Goal: Use online tool/utility: Utilize a website feature to perform a specific function

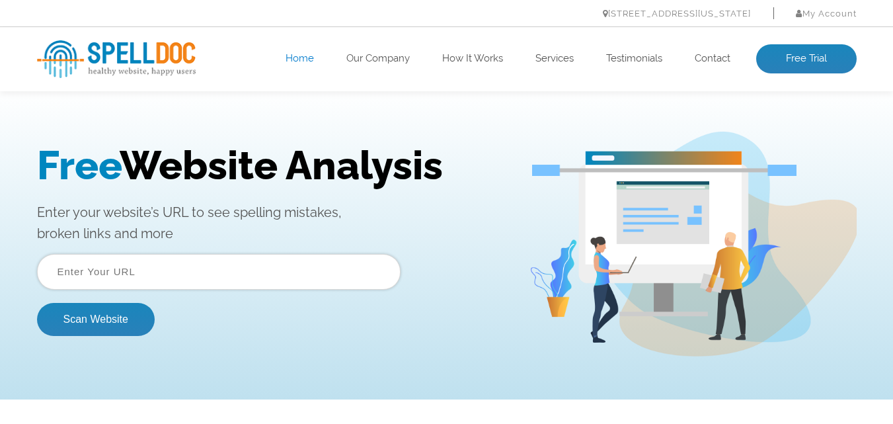
drag, startPoint x: 201, startPoint y: 164, endPoint x: 514, endPoint y: 163, distance: 313.3
click at [508, 163] on div "Free Website Analysis Enter your website’s URL to see spelling mistakes, broken…" at bounding box center [446, 244] width 893 height 311
click at [514, 163] on div "Free Website Analysis Enter your website’s URL to see spelling mistakes, broken…" at bounding box center [283, 244] width 492 height 204
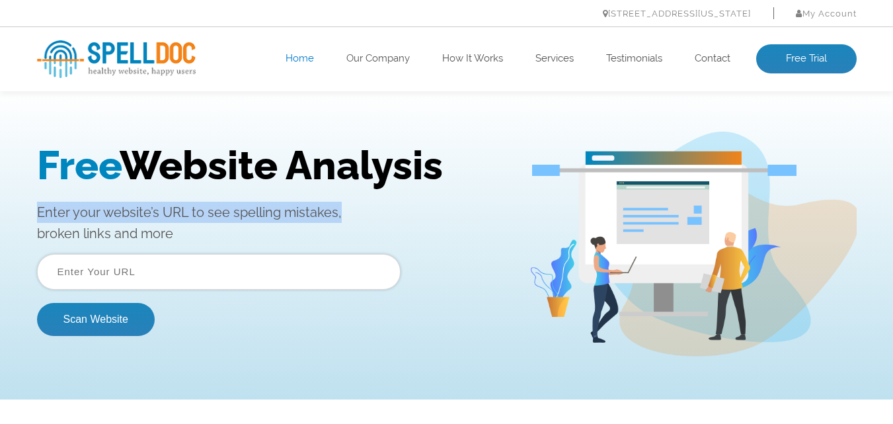
drag, startPoint x: 101, startPoint y: 216, endPoint x: 356, endPoint y: 216, distance: 254.5
click at [356, 216] on div "Free Website Analysis Enter your website’s URL to see spelling mistakes, broken…" at bounding box center [446, 244] width 893 height 311
click at [357, 217] on p "Enter your website’s URL to see spelling mistakes, broken links and more" at bounding box center [273, 223] width 472 height 42
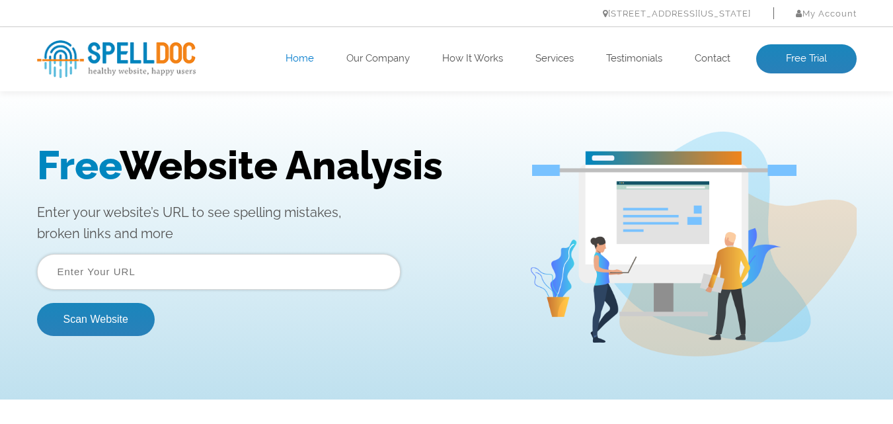
drag, startPoint x: 28, startPoint y: 239, endPoint x: 210, endPoint y: 237, distance: 181.8
click at [210, 237] on div "Free Website Analysis Enter your website’s URL to see spelling mistakes, broken…" at bounding box center [446, 244] width 839 height 225
click at [220, 241] on p "Enter your website’s URL to see spelling mistakes, broken links and more" at bounding box center [273, 223] width 472 height 42
drag, startPoint x: 62, startPoint y: 279, endPoint x: 71, endPoint y: 278, distance: 8.7
click at [63, 278] on input "text" at bounding box center [219, 272] width 364 height 36
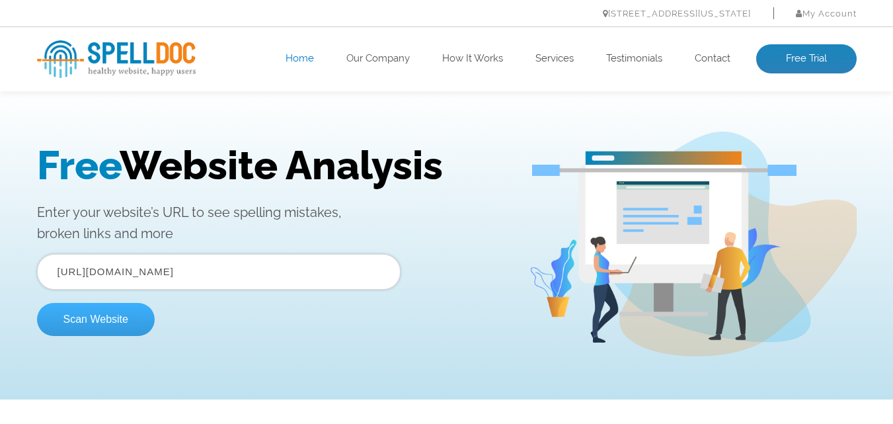
drag, startPoint x: 96, startPoint y: 327, endPoint x: 146, endPoint y: 311, distance: 52.0
click at [96, 327] on button "Scan Website" at bounding box center [96, 319] width 118 height 33
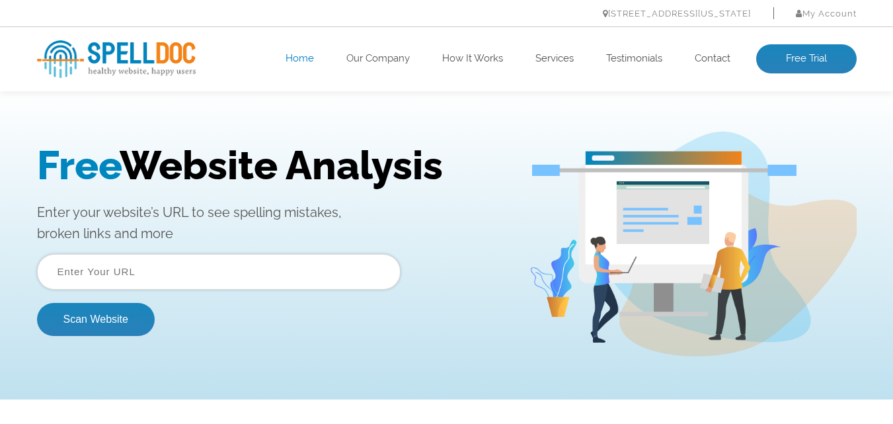
click at [188, 280] on input "text" at bounding box center [219, 272] width 364 height 36
type input "[URL][DOMAIN_NAME]"
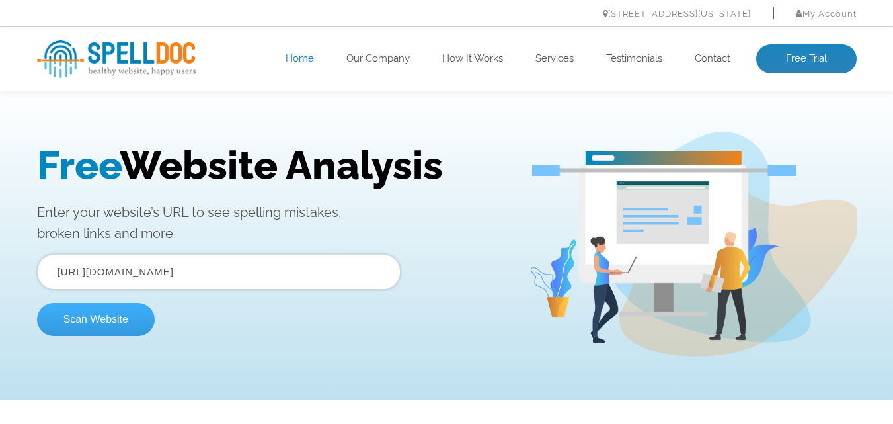
drag, startPoint x: 92, startPoint y: 323, endPoint x: 198, endPoint y: 322, distance: 105.8
click at [92, 322] on button "Scan Website" at bounding box center [96, 319] width 118 height 33
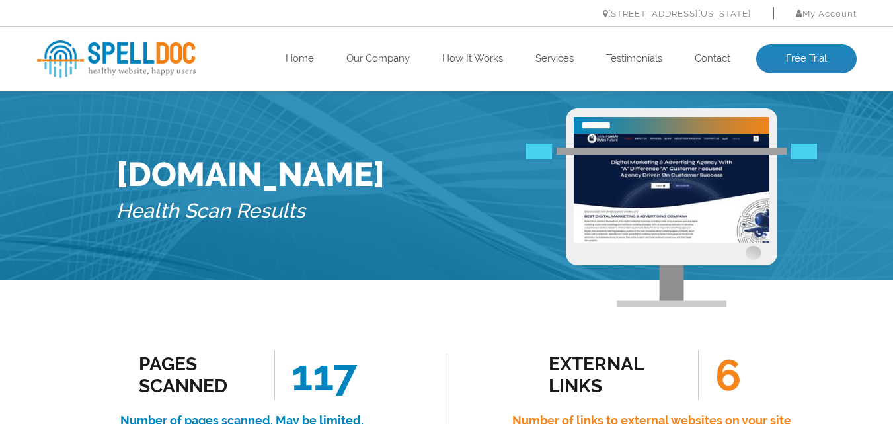
click at [802, 354] on div "external links 6 Number of links to external websites on your site External lin…" at bounding box center [652, 425] width 350 height 151
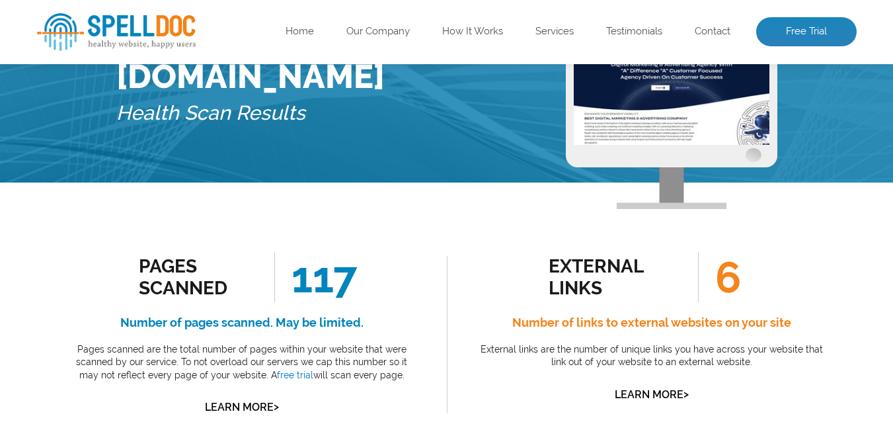
scroll to position [132, 0]
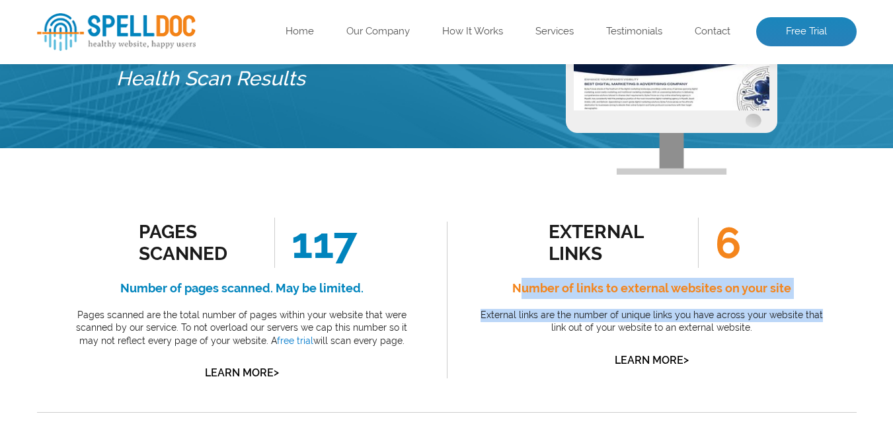
drag, startPoint x: 519, startPoint y: 277, endPoint x: 820, endPoint y: 302, distance: 301.8
click at [820, 302] on div "external links 6 Number of links to external websites on your site External lin…" at bounding box center [652, 292] width 350 height 151
click at [818, 310] on p "External links are the number of unique links you have across your website that…" at bounding box center [652, 322] width 350 height 26
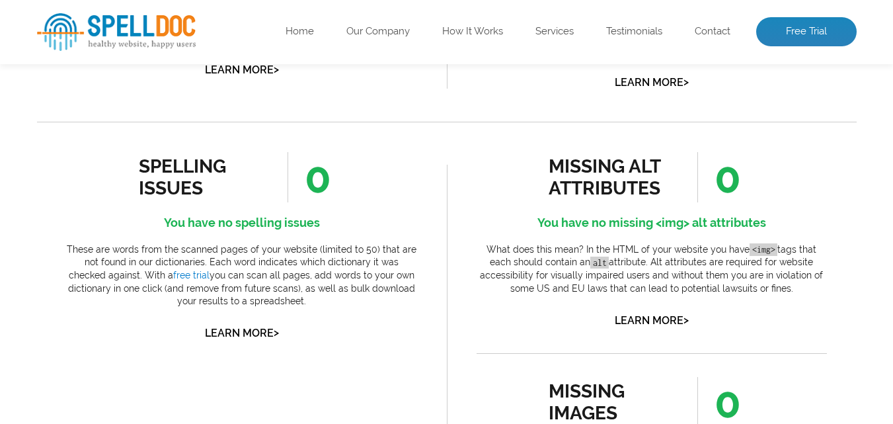
scroll to position [661, 0]
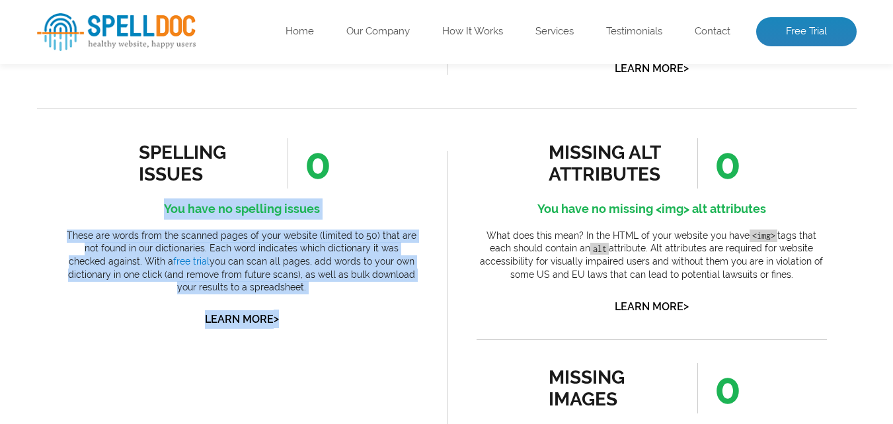
drag, startPoint x: 274, startPoint y: 218, endPoint x: 328, endPoint y: 346, distance: 138.9
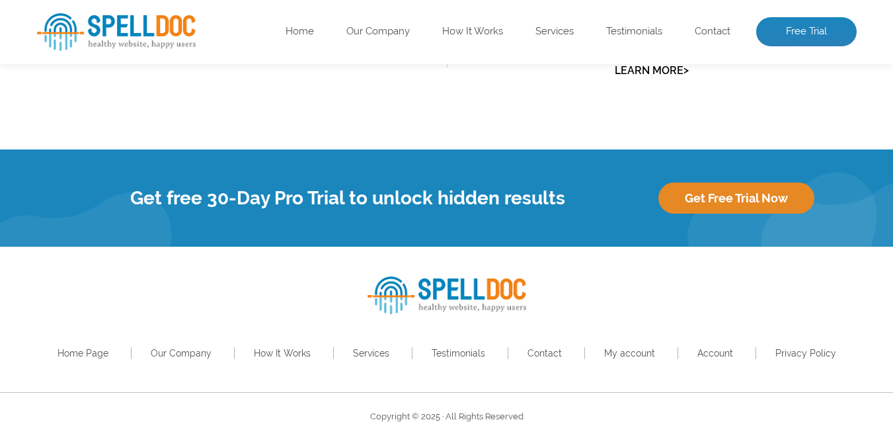
scroll to position [1521, 0]
